Goal: Information Seeking & Learning: Learn about a topic

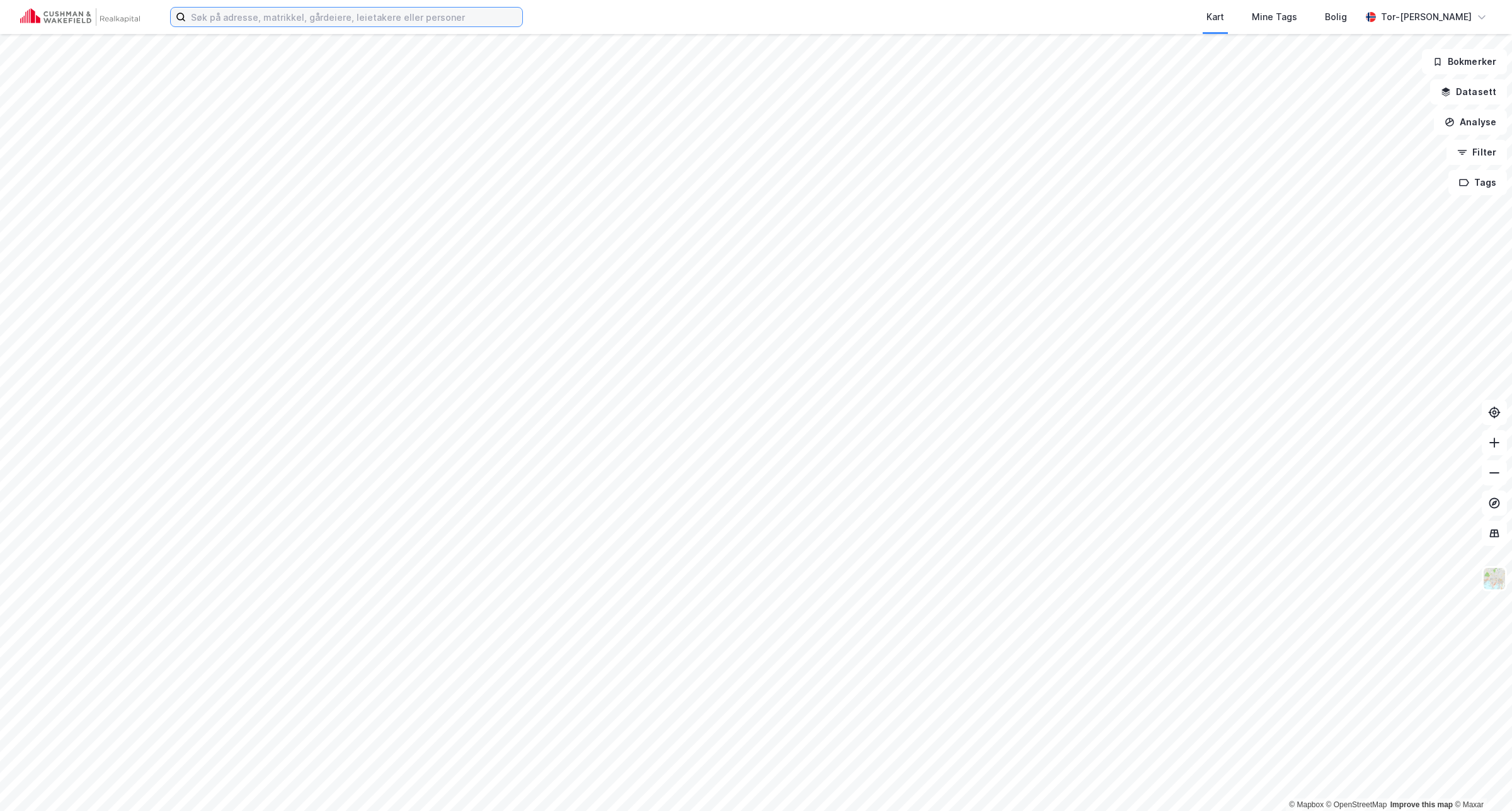
click at [241, 21] on input at bounding box center [353, 17] width 336 height 19
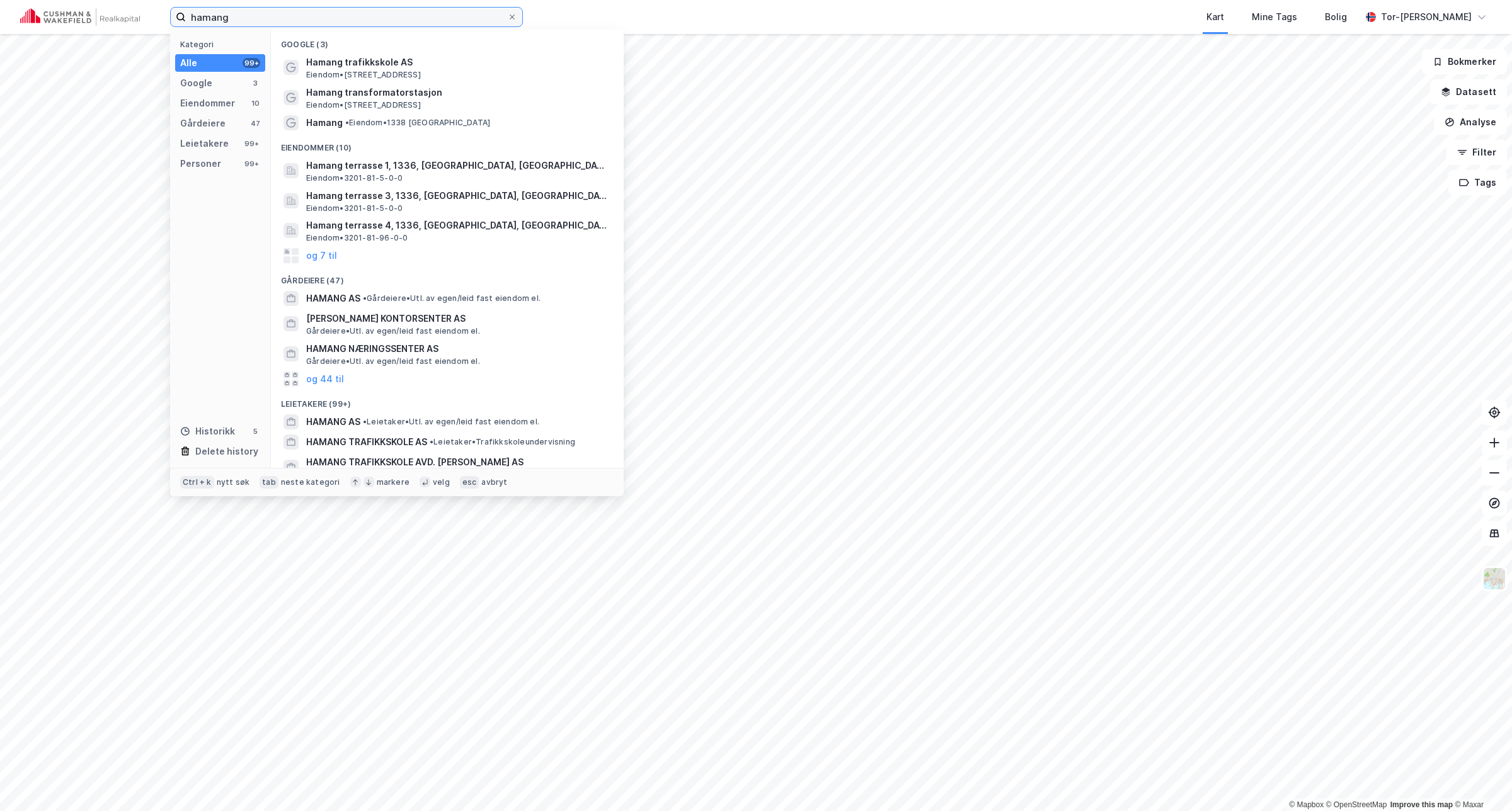
type input "hamang"
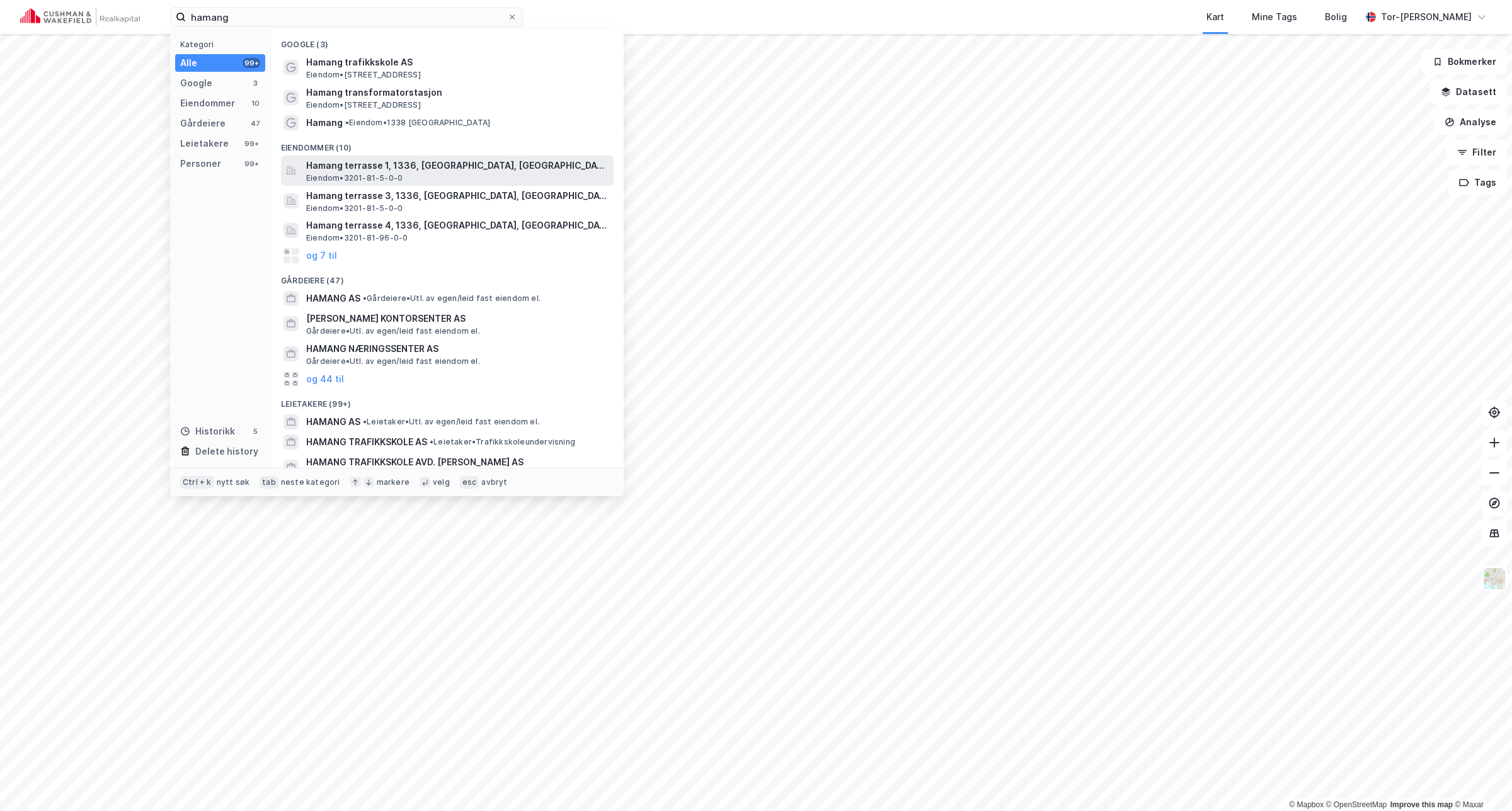
click at [388, 171] on span "Hamang terrasse 1, 1336, [GEOGRAPHIC_DATA], [GEOGRAPHIC_DATA]" at bounding box center [457, 165] width 302 height 15
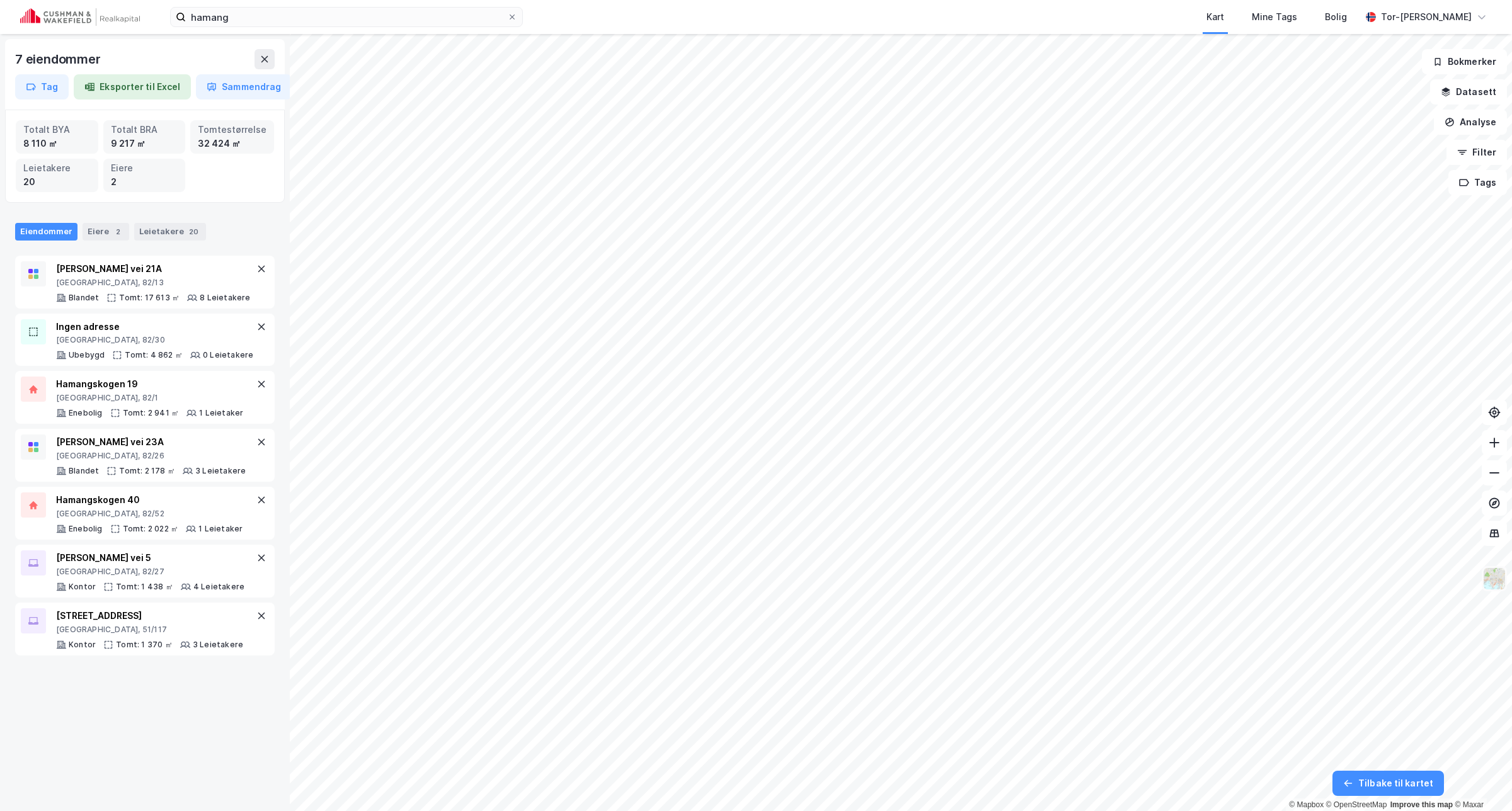
click at [1500, 589] on img at bounding box center [1494, 579] width 24 height 24
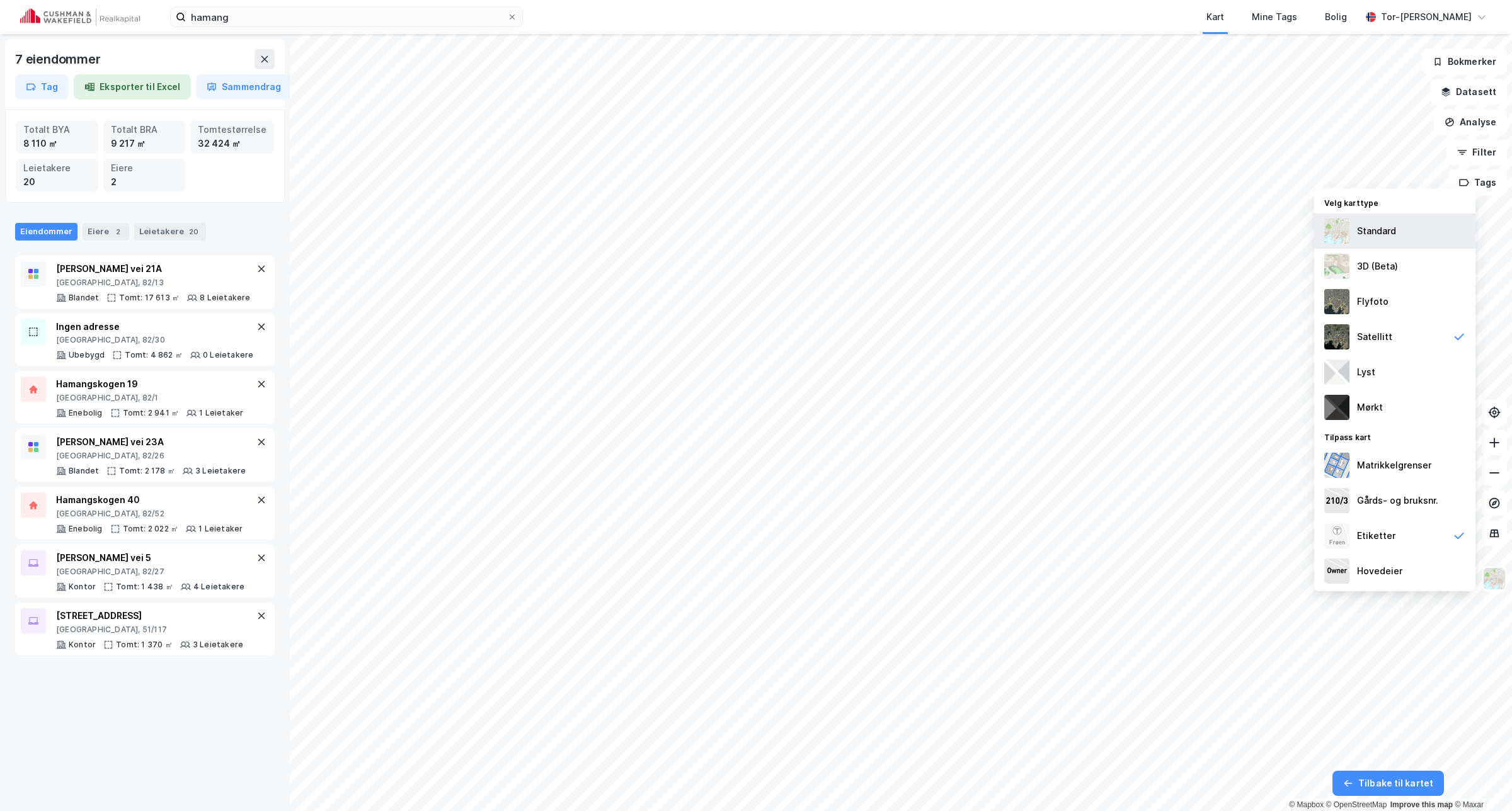
click at [1339, 231] on img at bounding box center [1336, 231] width 25 height 25
click at [1336, 303] on img at bounding box center [1336, 301] width 25 height 25
click at [1333, 332] on img at bounding box center [1336, 337] width 25 height 25
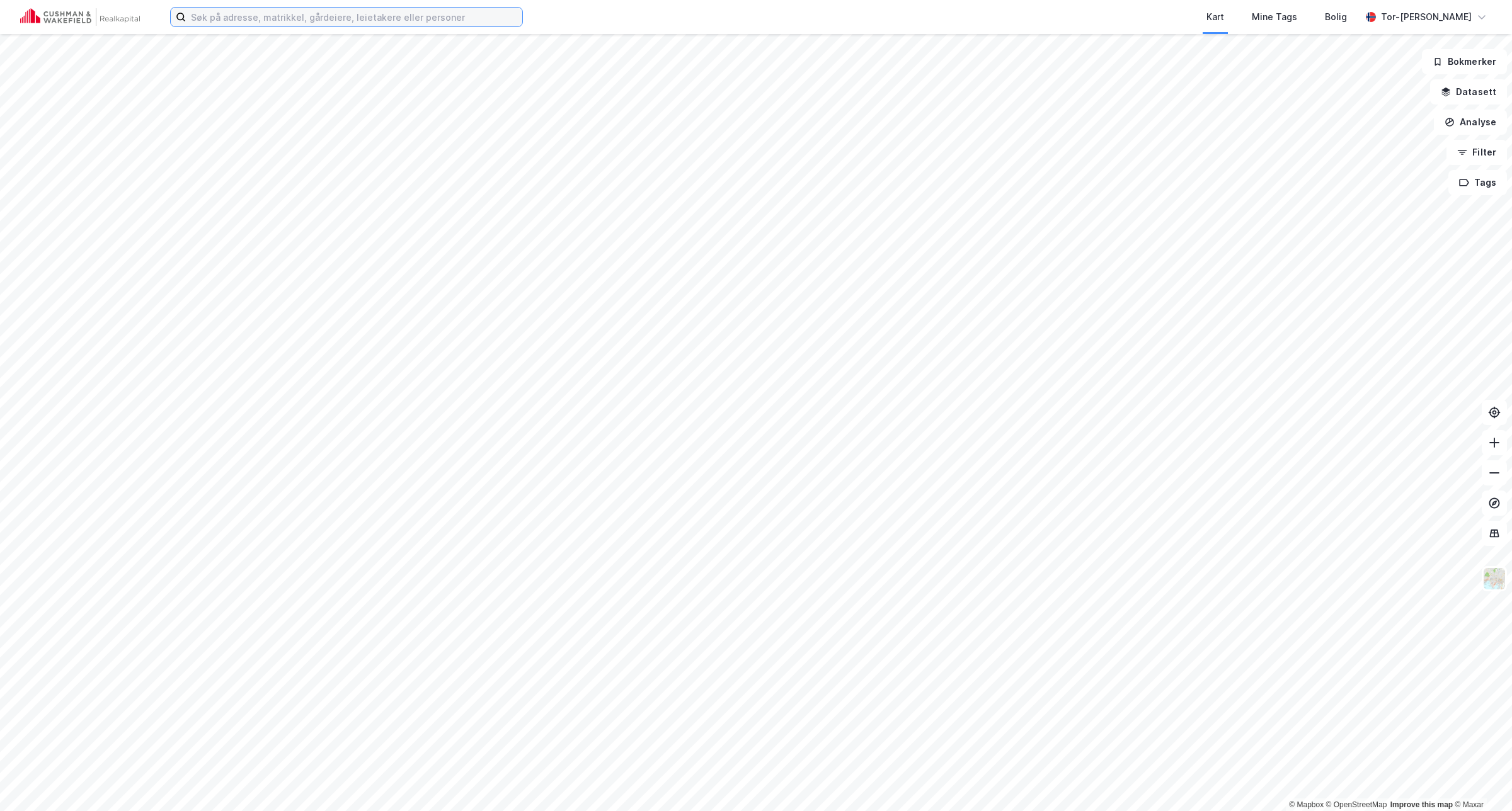
click at [297, 16] on input at bounding box center [353, 17] width 336 height 19
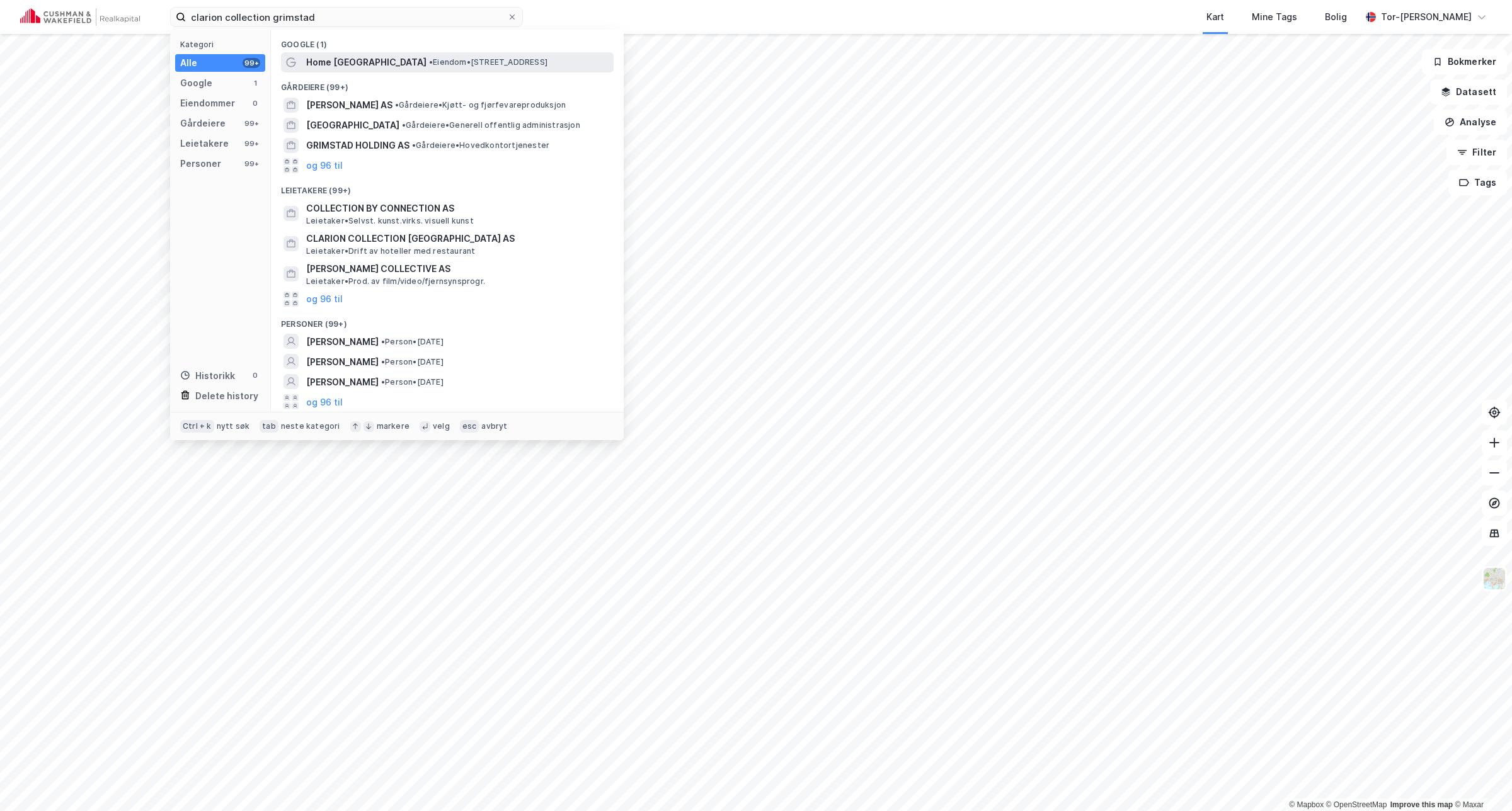
click at [369, 65] on span "Home Hotel Grimstad" at bounding box center [366, 62] width 120 height 15
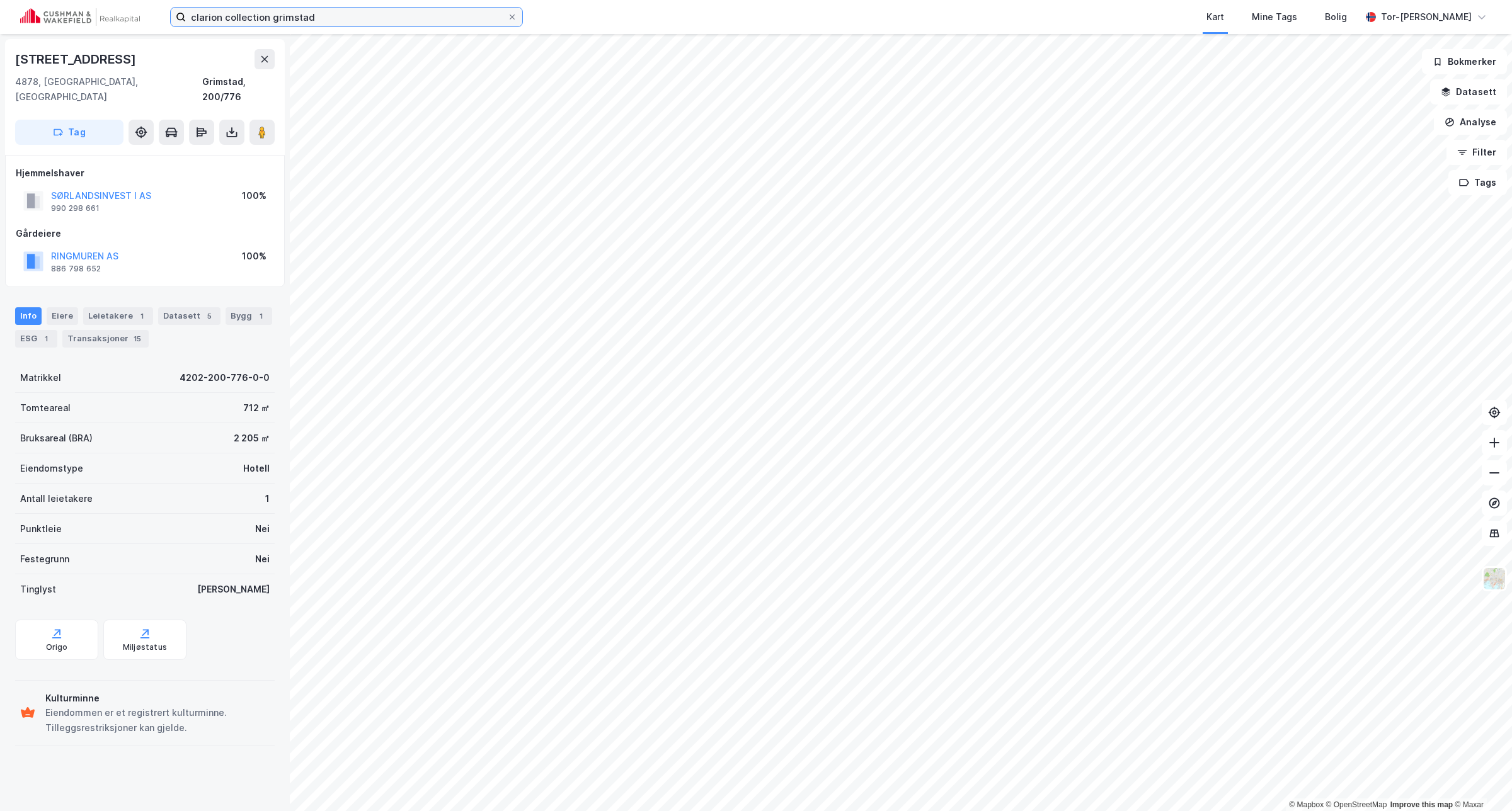
click at [237, 14] on input "clarion collection grimstad" at bounding box center [346, 17] width 321 height 19
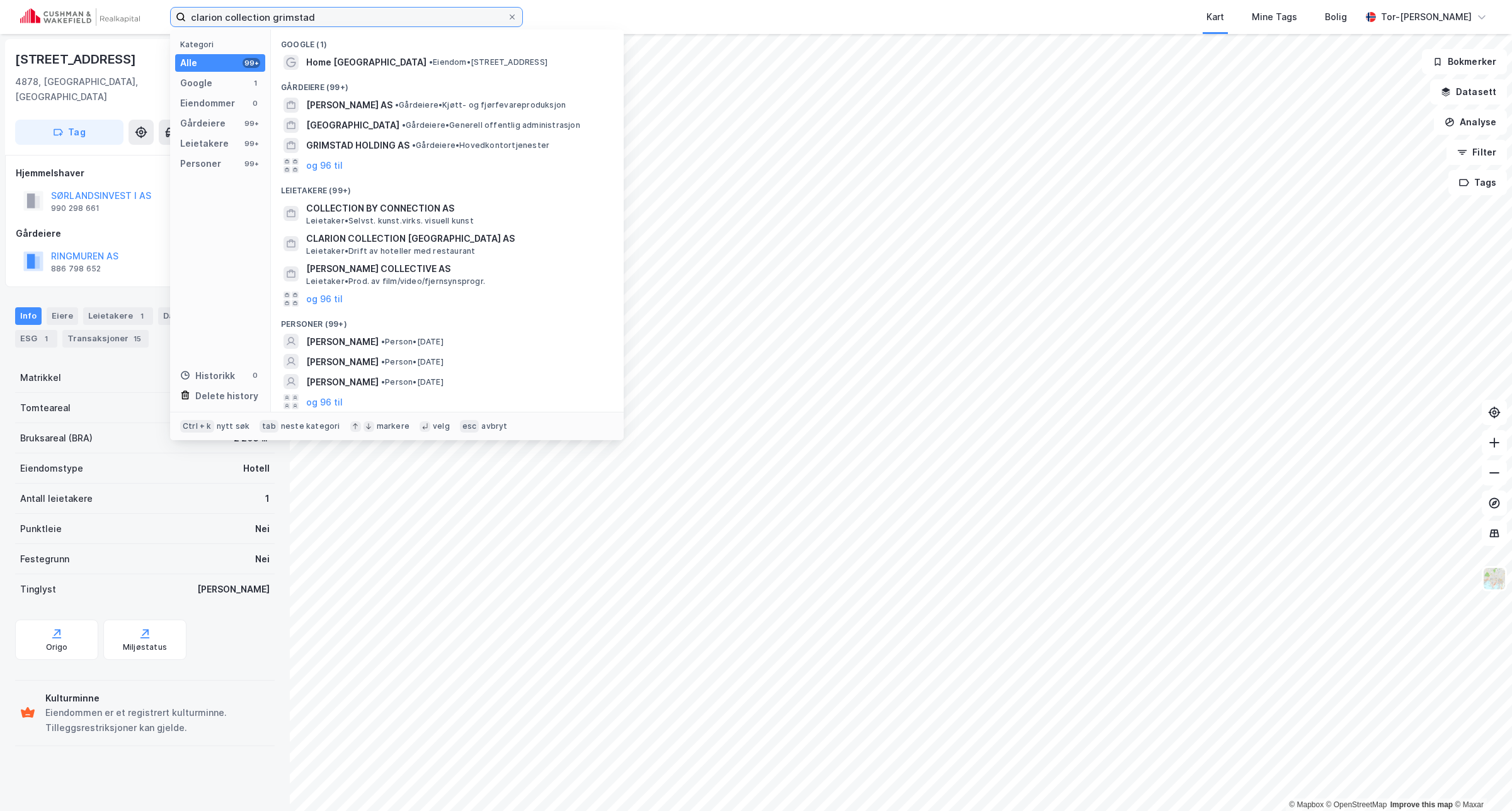
click at [237, 14] on input "clarion collection grimstad" at bounding box center [346, 17] width 321 height 19
paste input "Tollbugata 32"
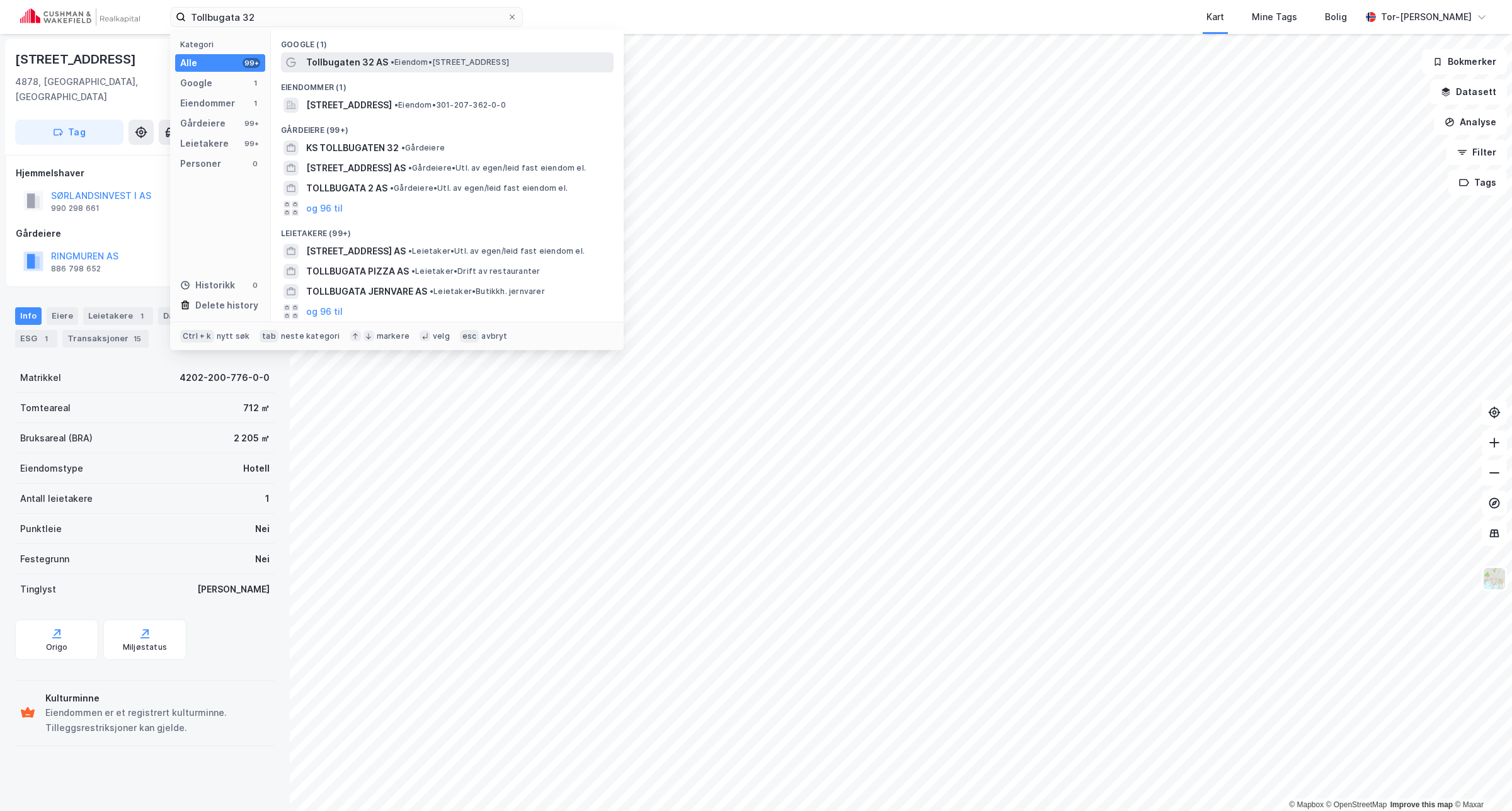
click at [391, 61] on span "•" at bounding box center [392, 62] width 4 height 9
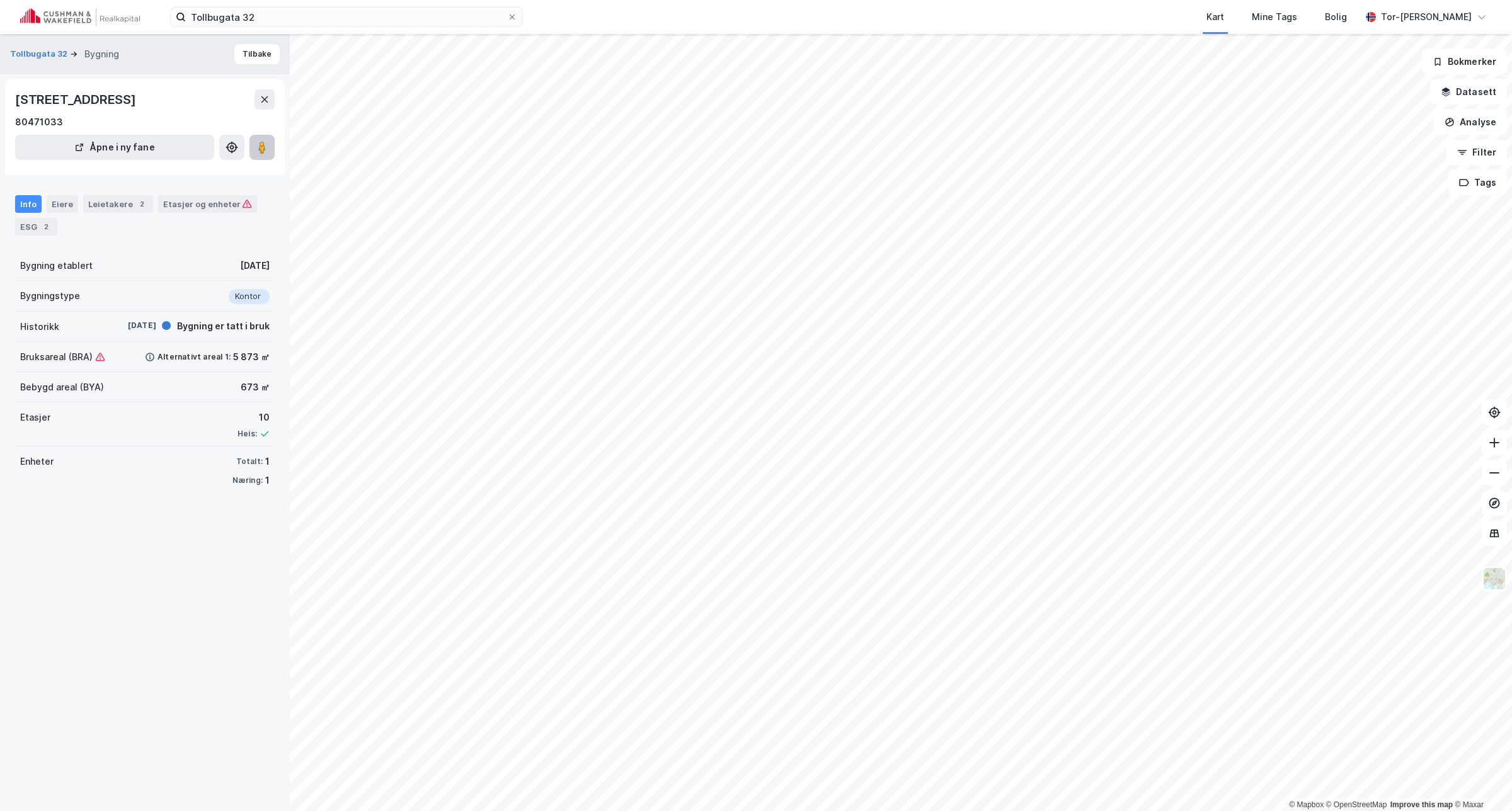
click at [260, 154] on button at bounding box center [262, 147] width 25 height 25
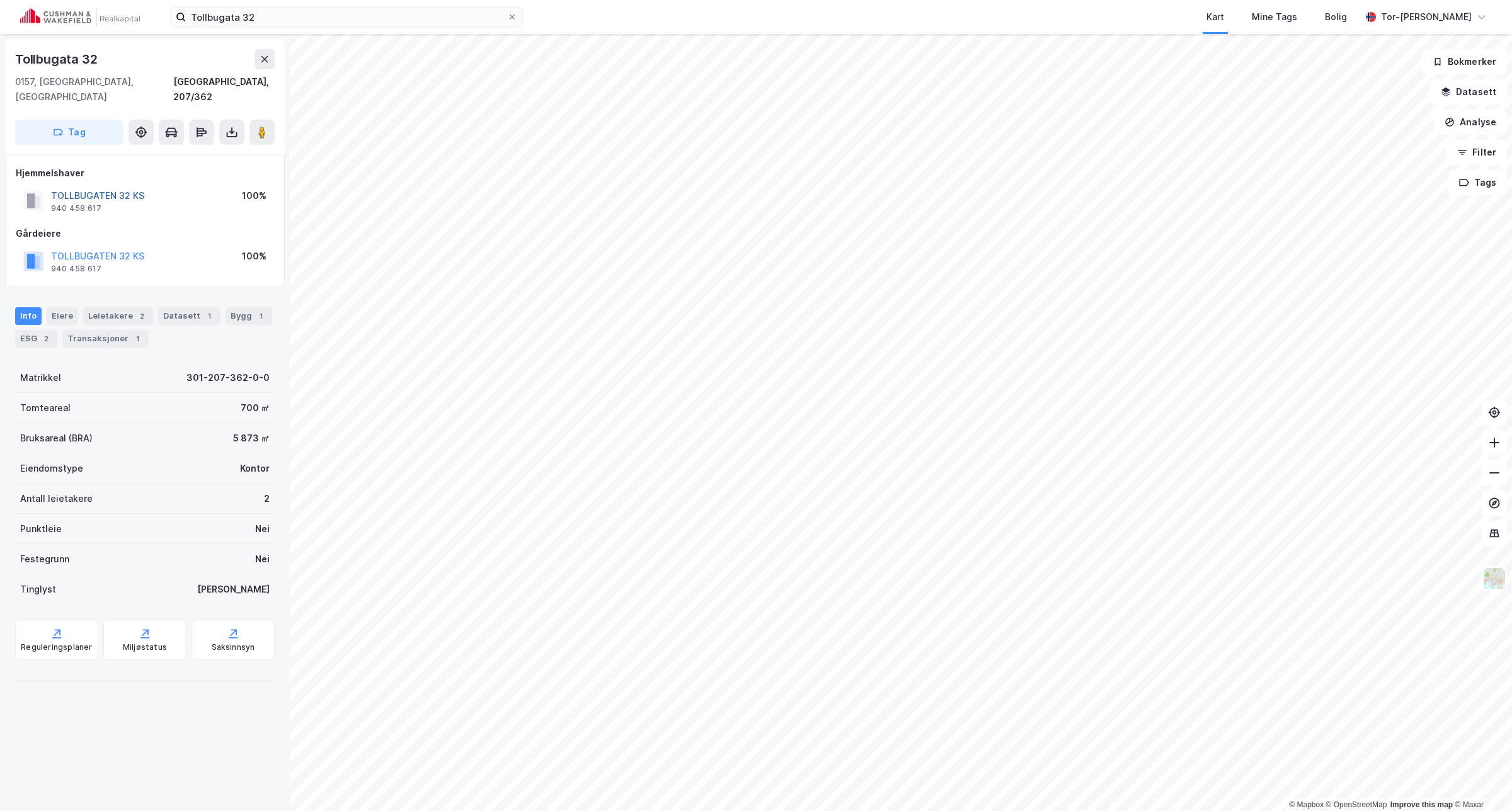
click at [0, 0] on button "TOLLBUGATEN 32 KS" at bounding box center [0, 0] width 0 height 0
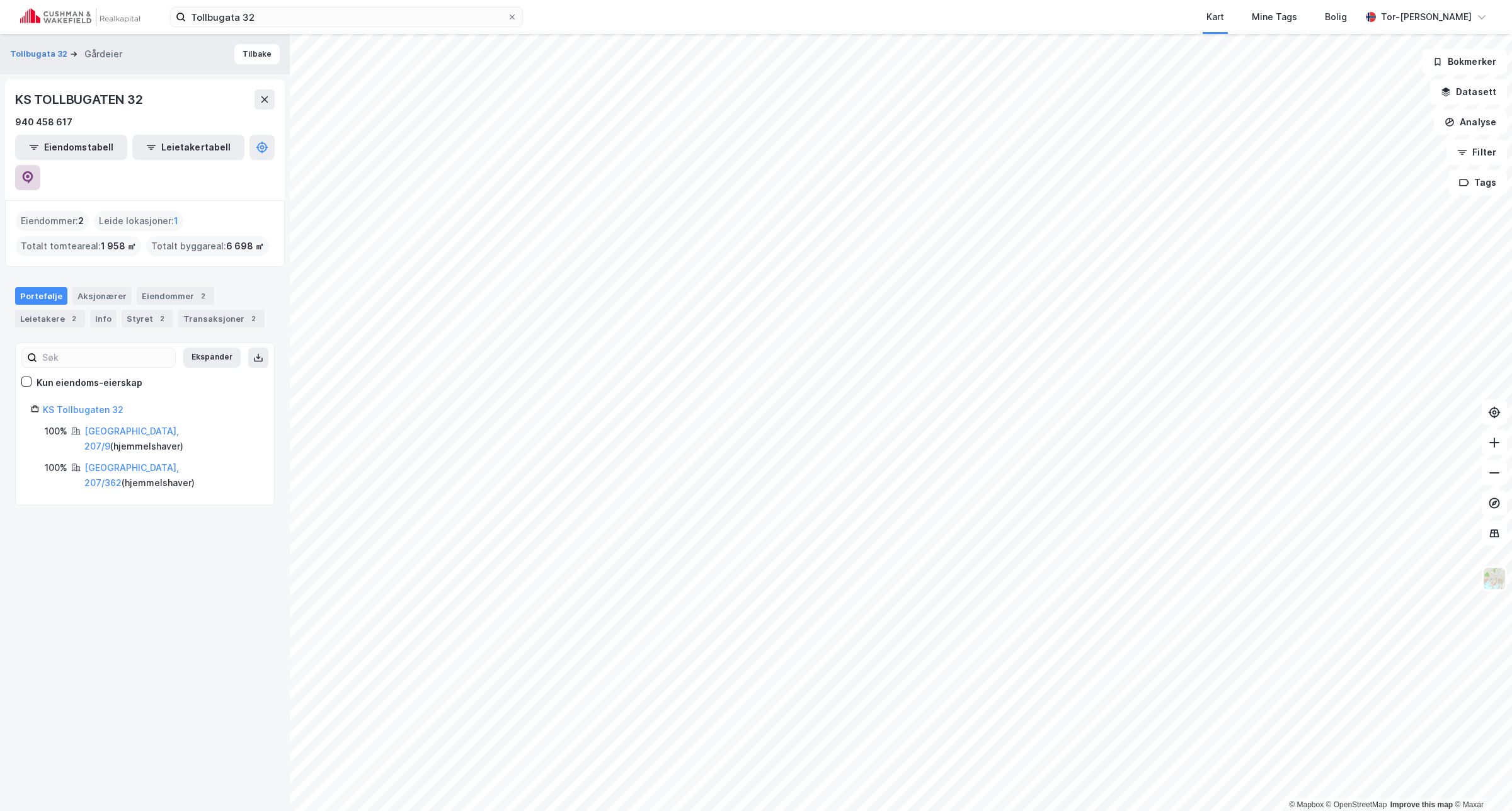
click at [33, 171] on icon at bounding box center [28, 178] width 11 height 13
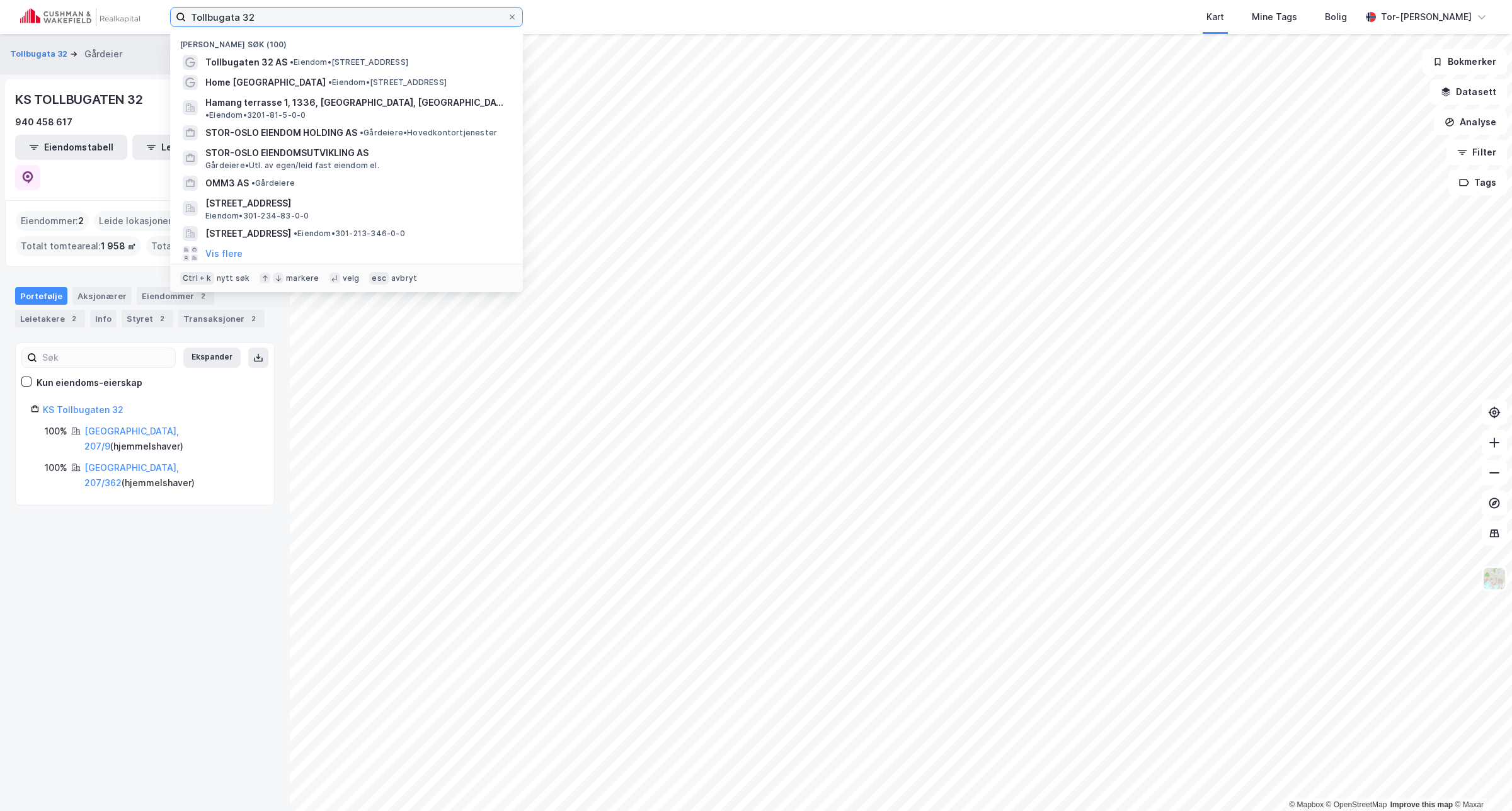
click at [325, 17] on input "Tollbugata 32" at bounding box center [346, 17] width 321 height 19
click at [324, 17] on input "Tollbugata 32" at bounding box center [346, 17] width 321 height 19
click at [323, 17] on input "Tollbugata 32" at bounding box center [346, 17] width 321 height 19
type input "aurora kino as"
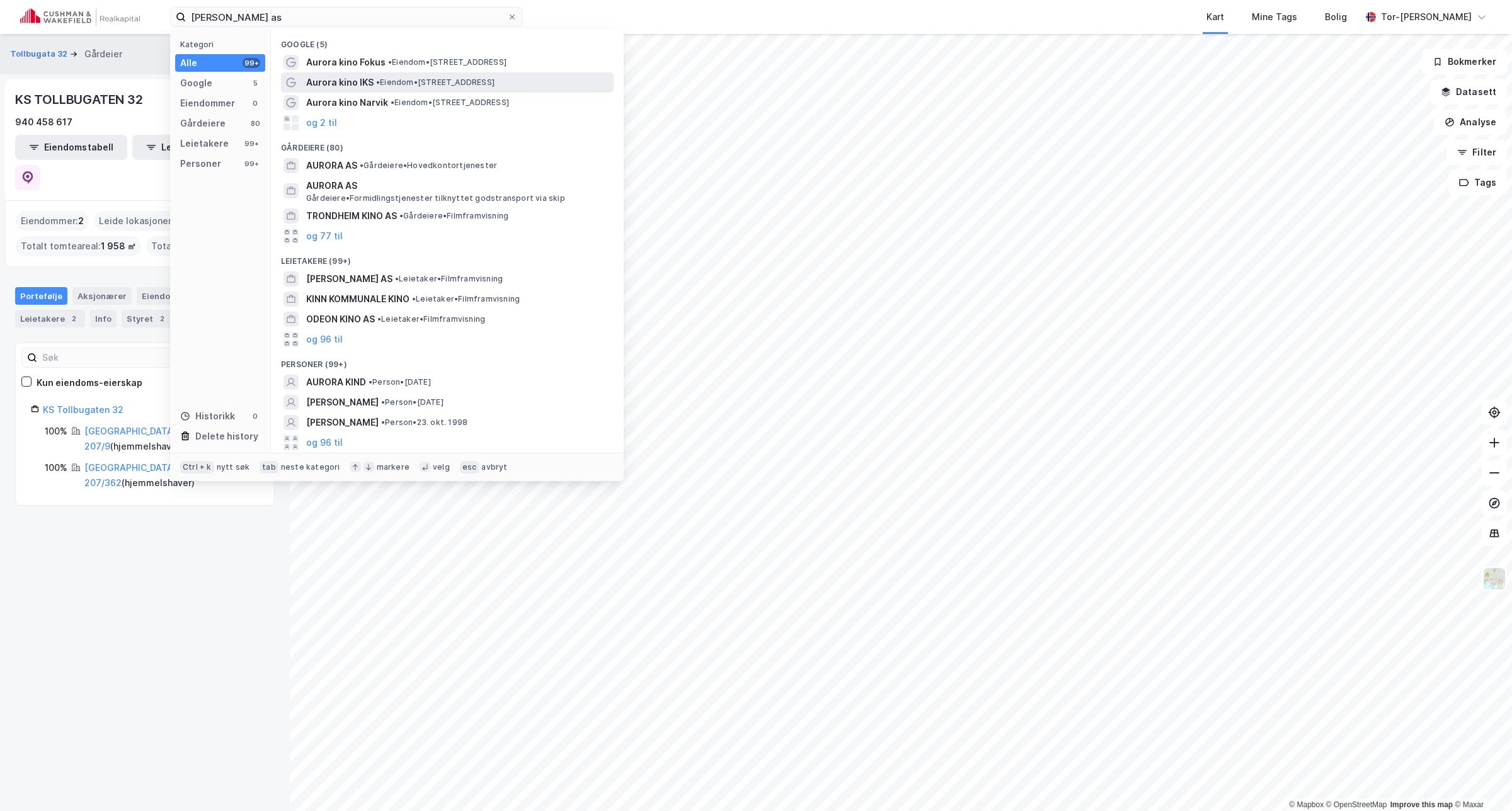
click at [410, 82] on span "• Eiendom • Vestregata 33, 9008 Tromsø" at bounding box center [435, 82] width 118 height 10
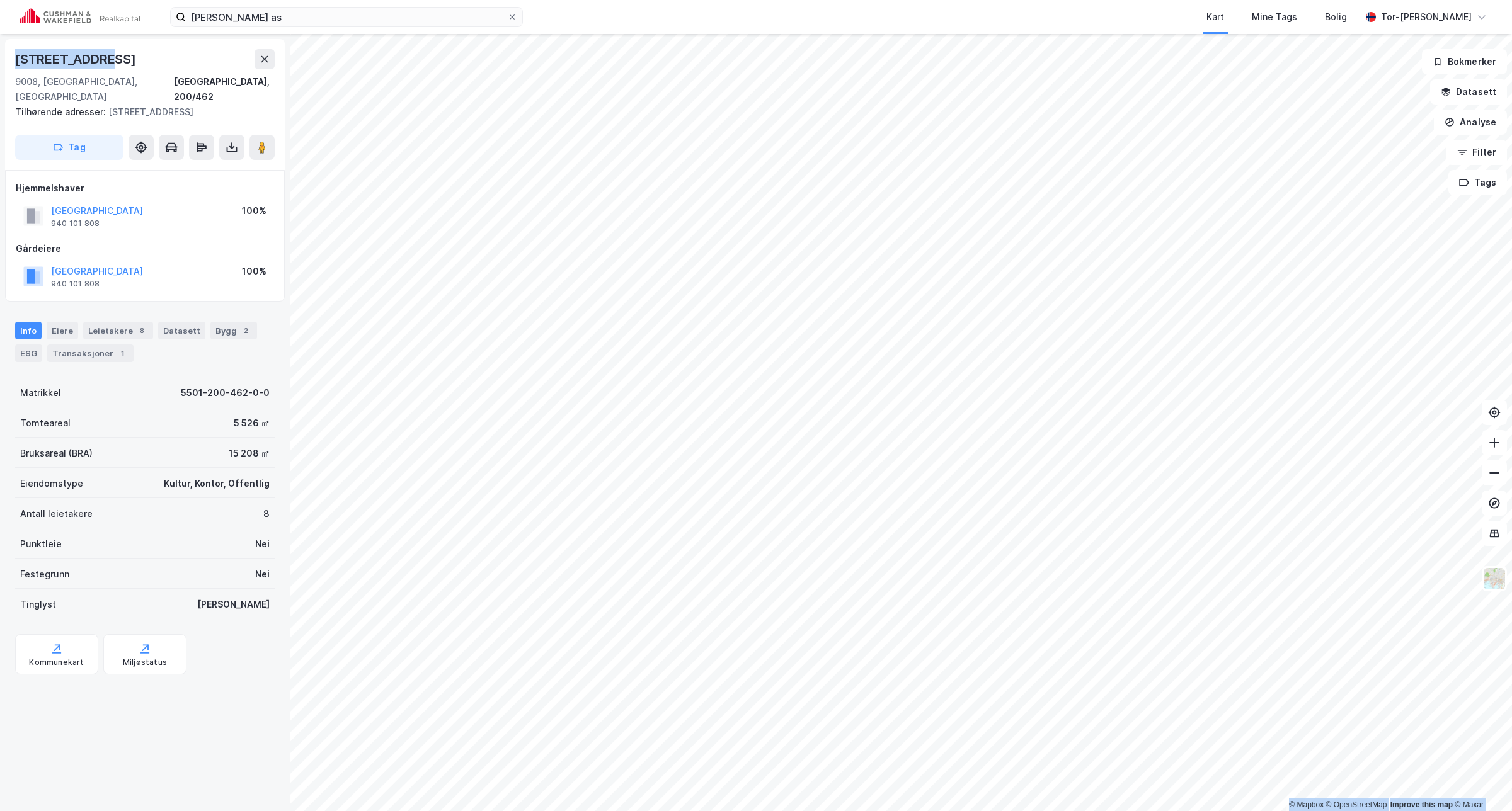
drag, startPoint x: 127, startPoint y: 50, endPoint x: -11, endPoint y: 58, distance: 138.2
click at [0, 58] on html "aurora kino as Kart Mine Tags Bolig Tor-Øyvind Skjelvik © Mapbox © OpenStreetMa…" at bounding box center [756, 406] width 1512 height 811
copy div "© Mapbox © OpenStreetMap Improve this map © Maxar Grønnegata 94"
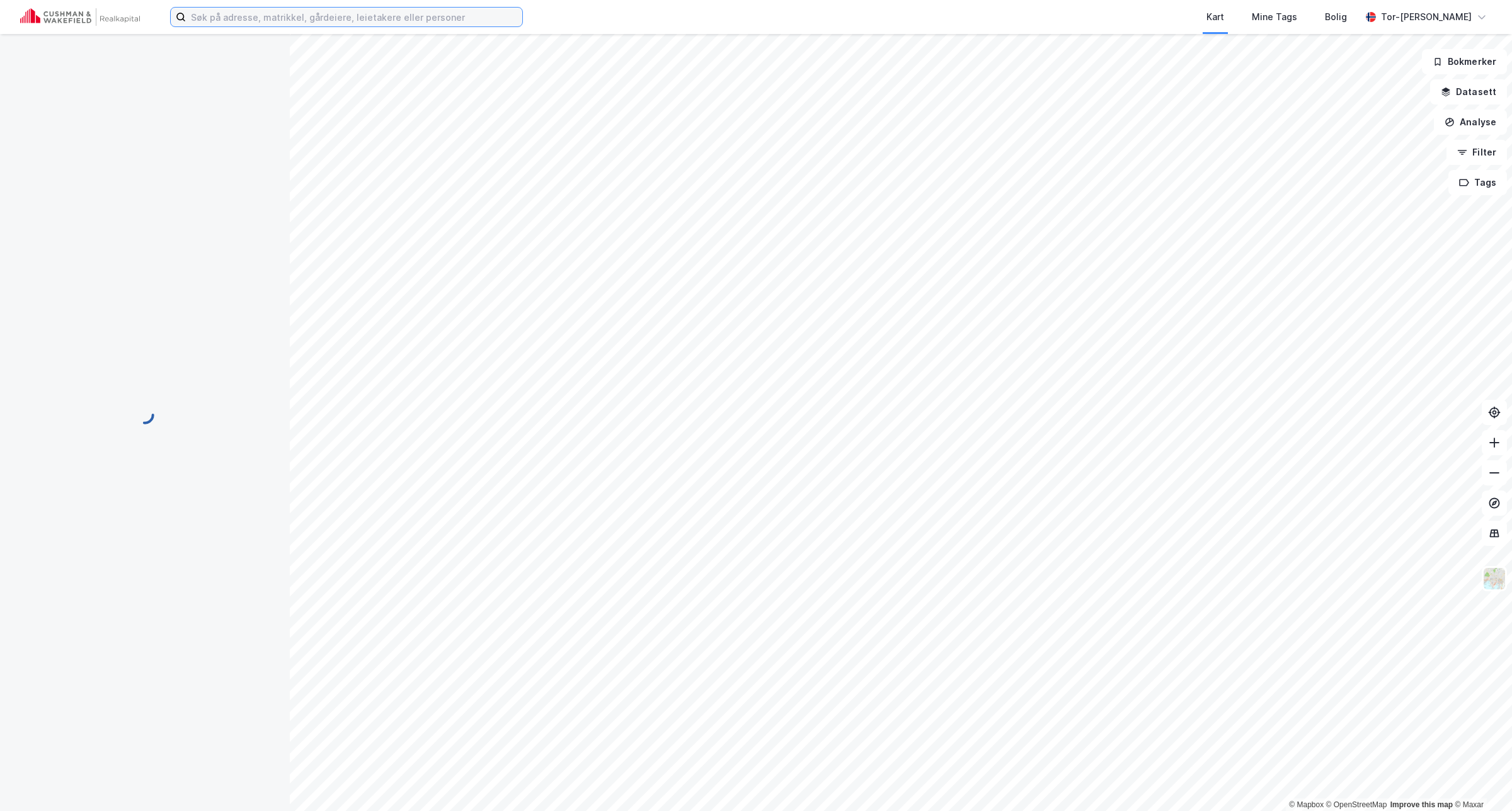
click at [268, 14] on input at bounding box center [353, 17] width 336 height 19
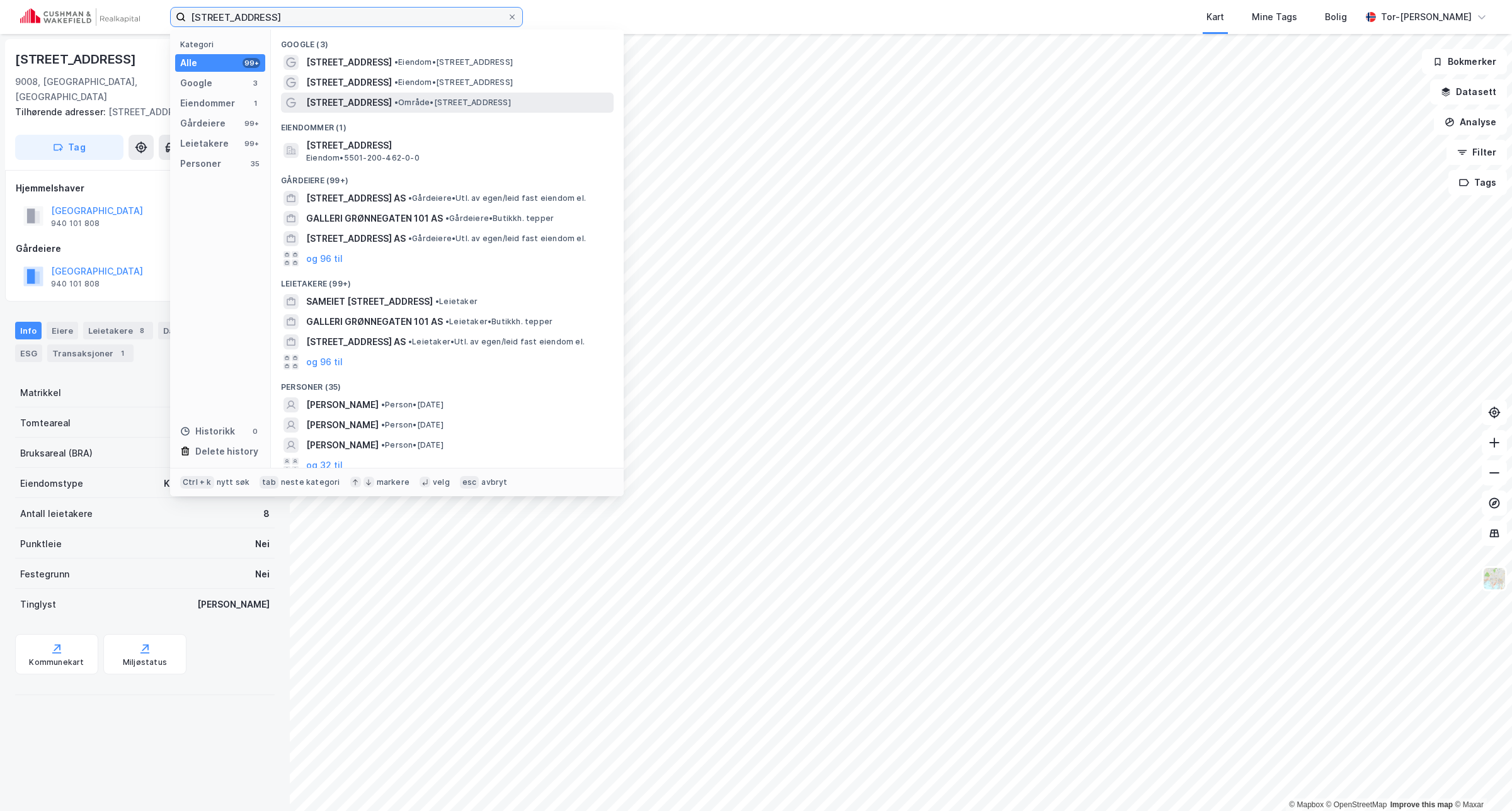
type input "[STREET_ADDRESS]"
click at [496, 111] on div "[STREET_ADDRESS] • Område • [STREET_ADDRESS]" at bounding box center [447, 103] width 333 height 20
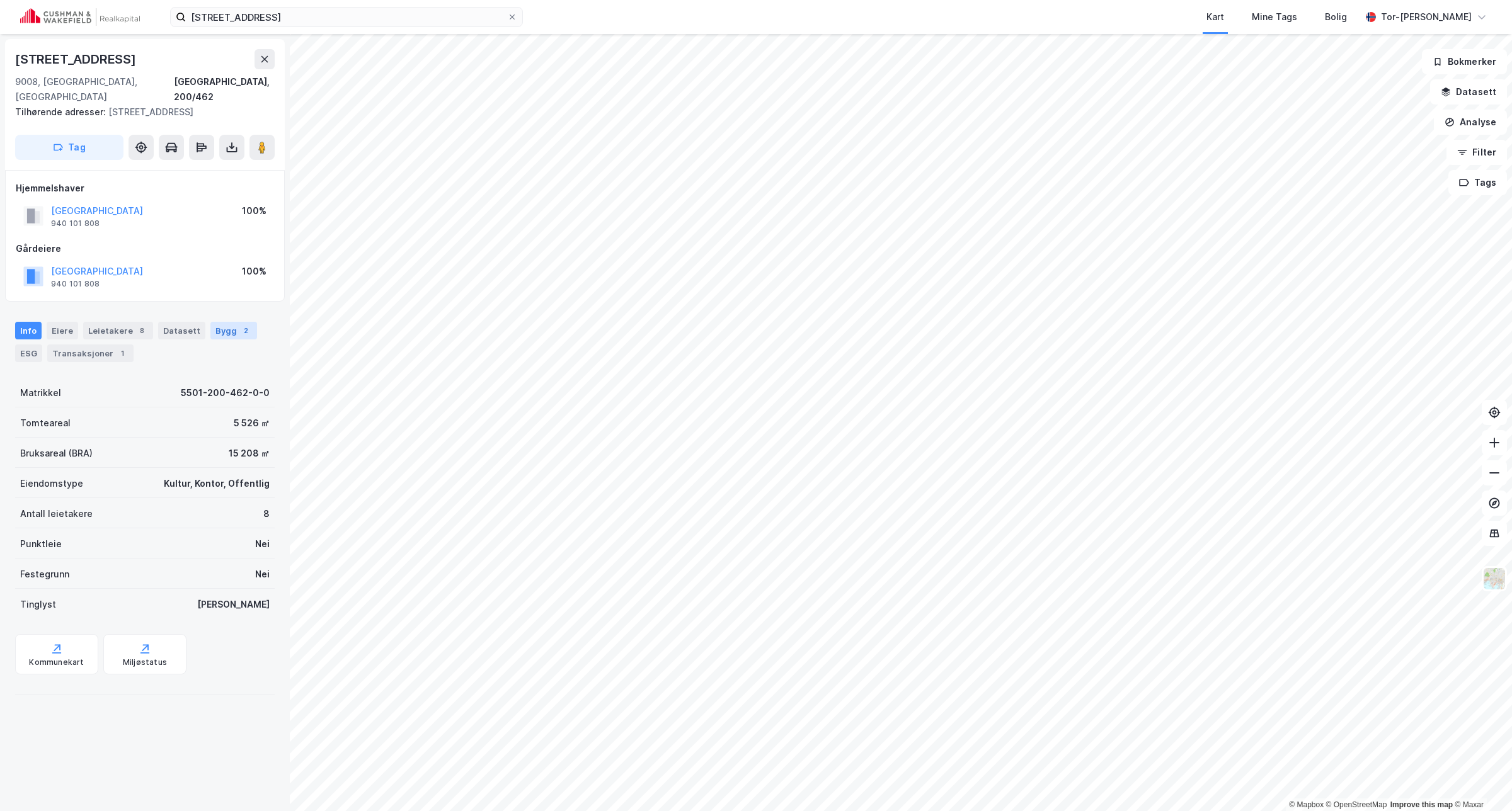
click at [228, 322] on div "Bygg 2" at bounding box center [234, 330] width 47 height 18
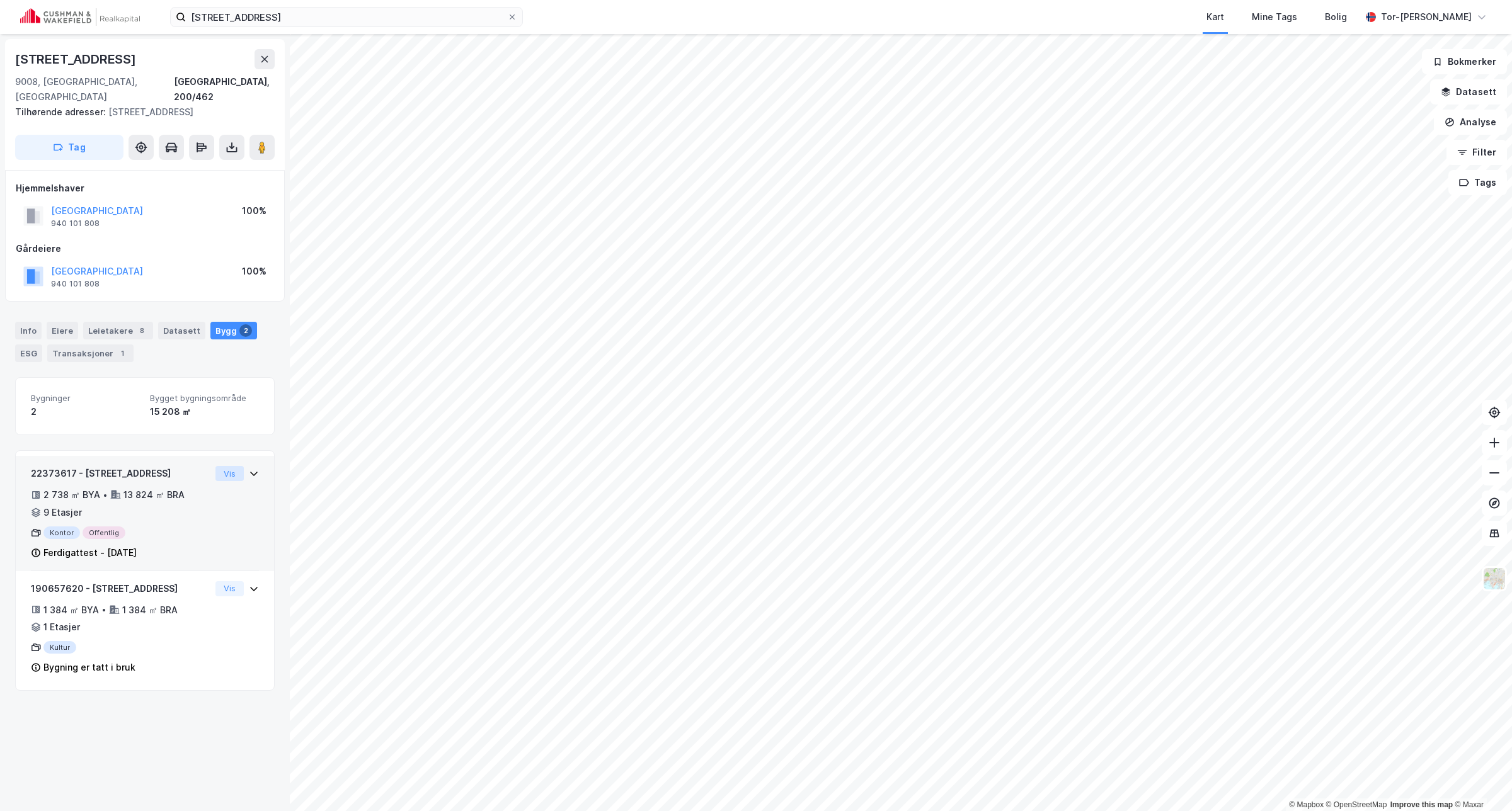
click at [229, 466] on button "Vis" at bounding box center [229, 473] width 28 height 15
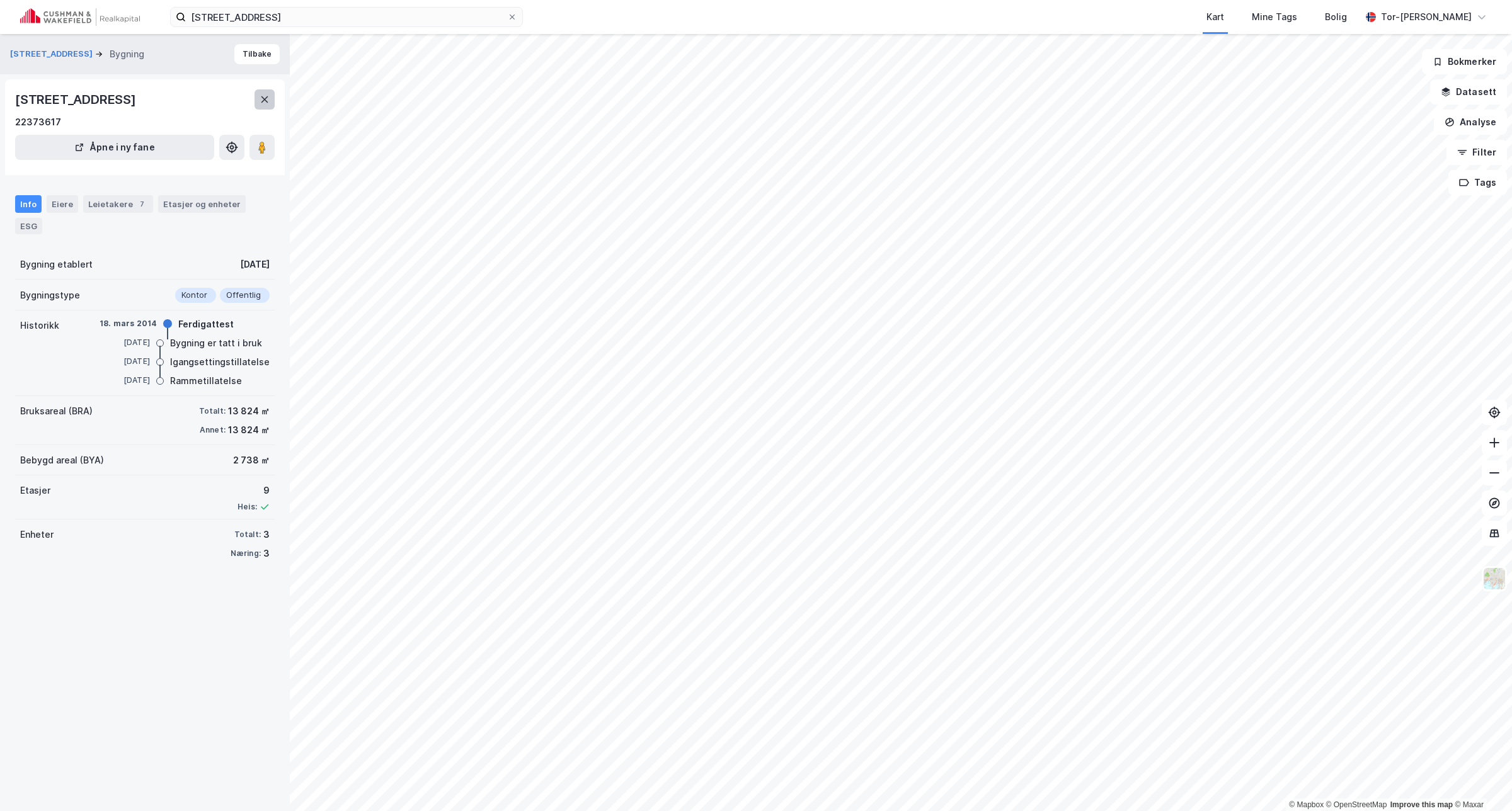
click at [258, 92] on button at bounding box center [264, 99] width 20 height 20
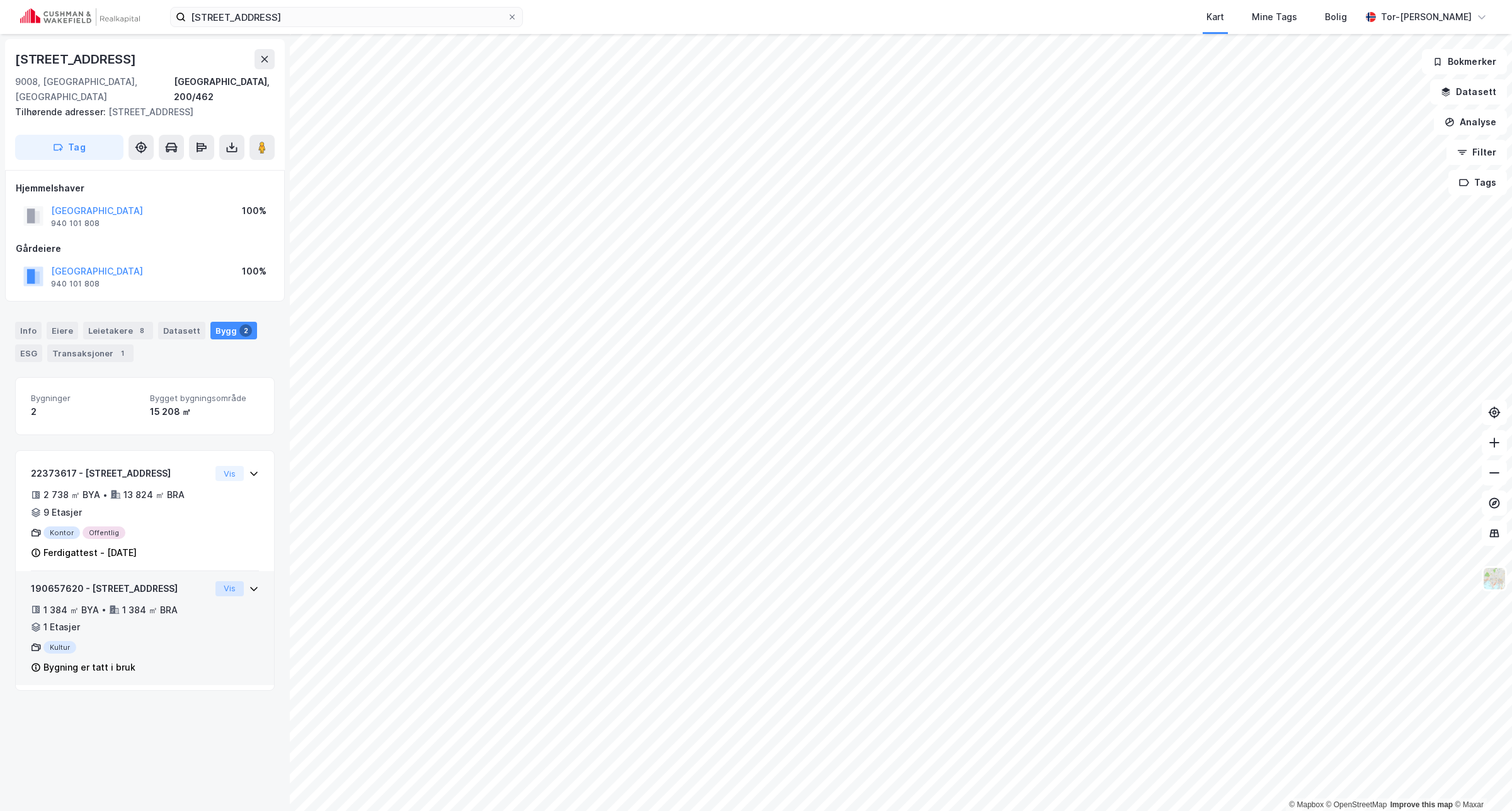
click at [219, 581] on button "Vis" at bounding box center [229, 588] width 28 height 15
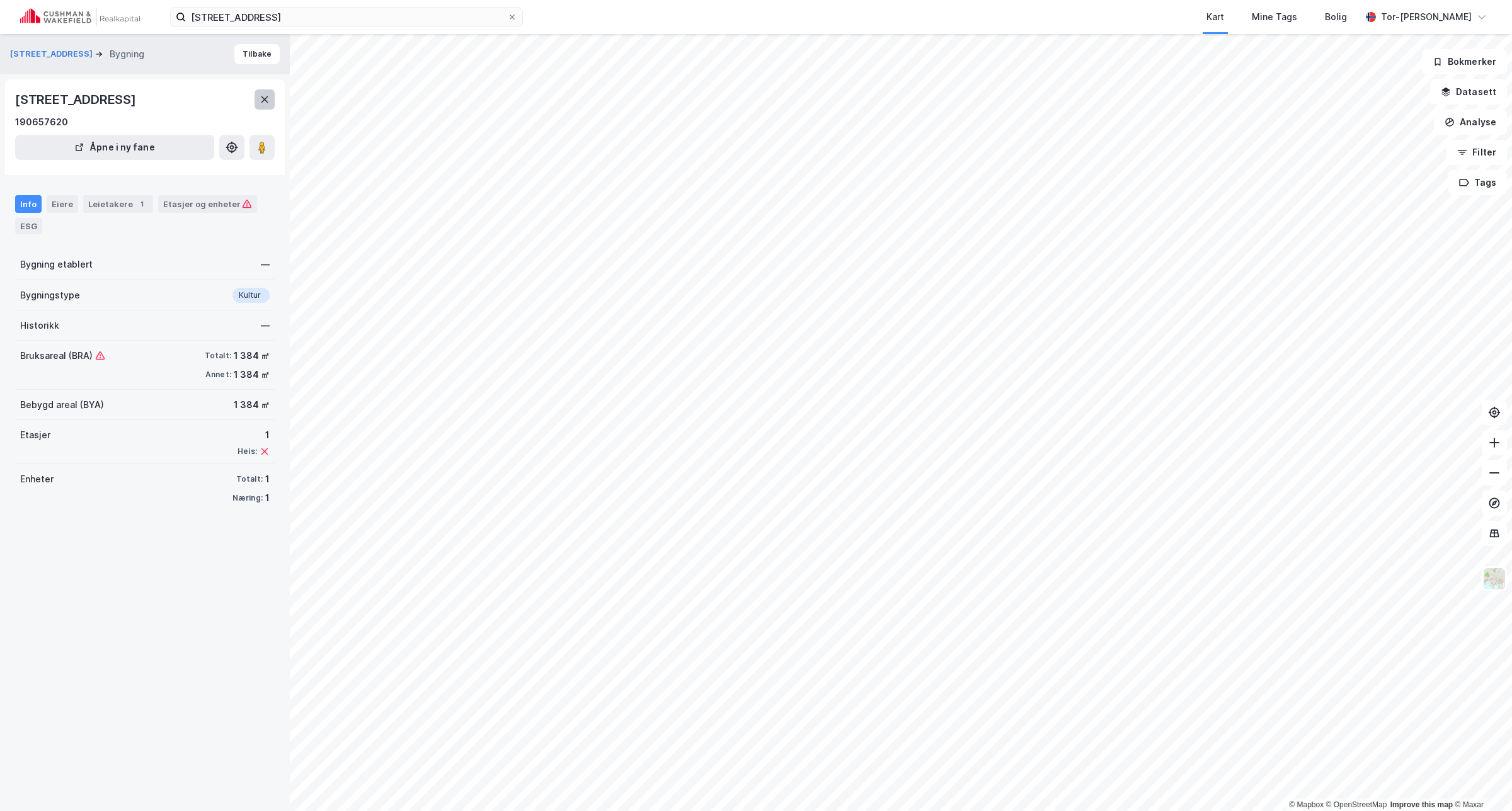
click at [260, 98] on icon at bounding box center [265, 99] width 10 height 10
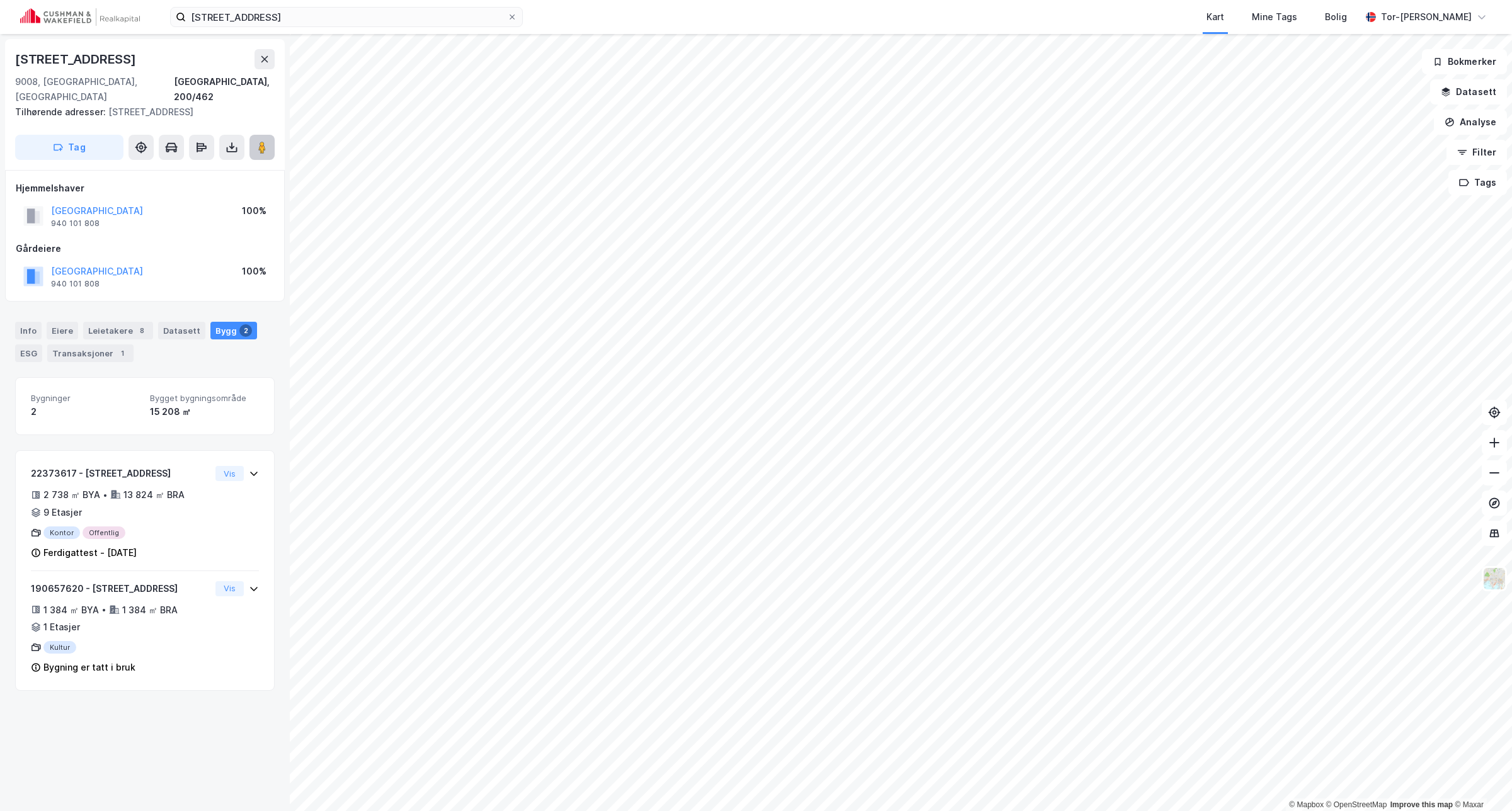
click at [263, 141] on image at bounding box center [262, 147] width 8 height 13
